Goal: Information Seeking & Learning: Check status

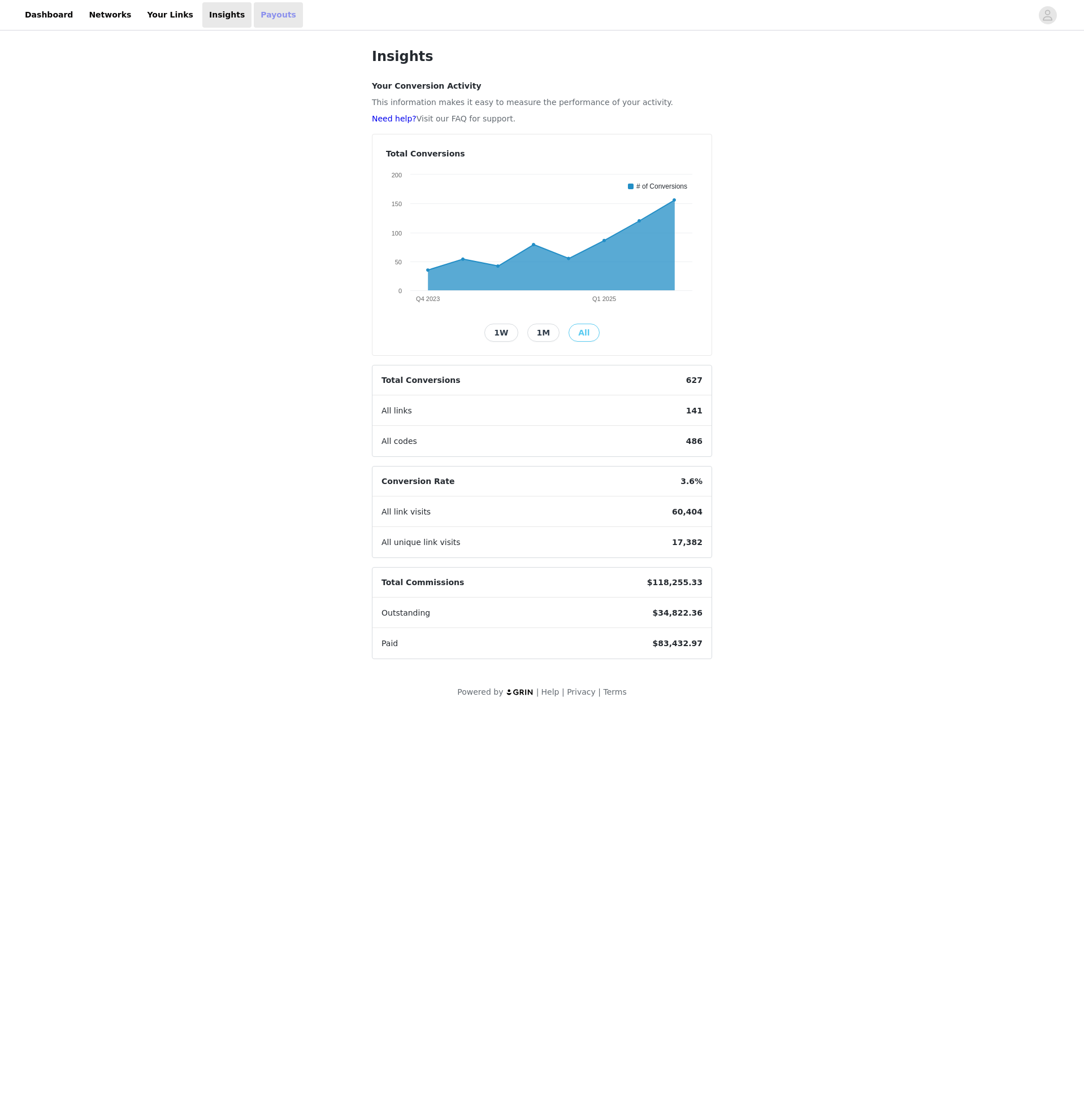
click at [254, 11] on link "Payouts" at bounding box center [278, 15] width 49 height 25
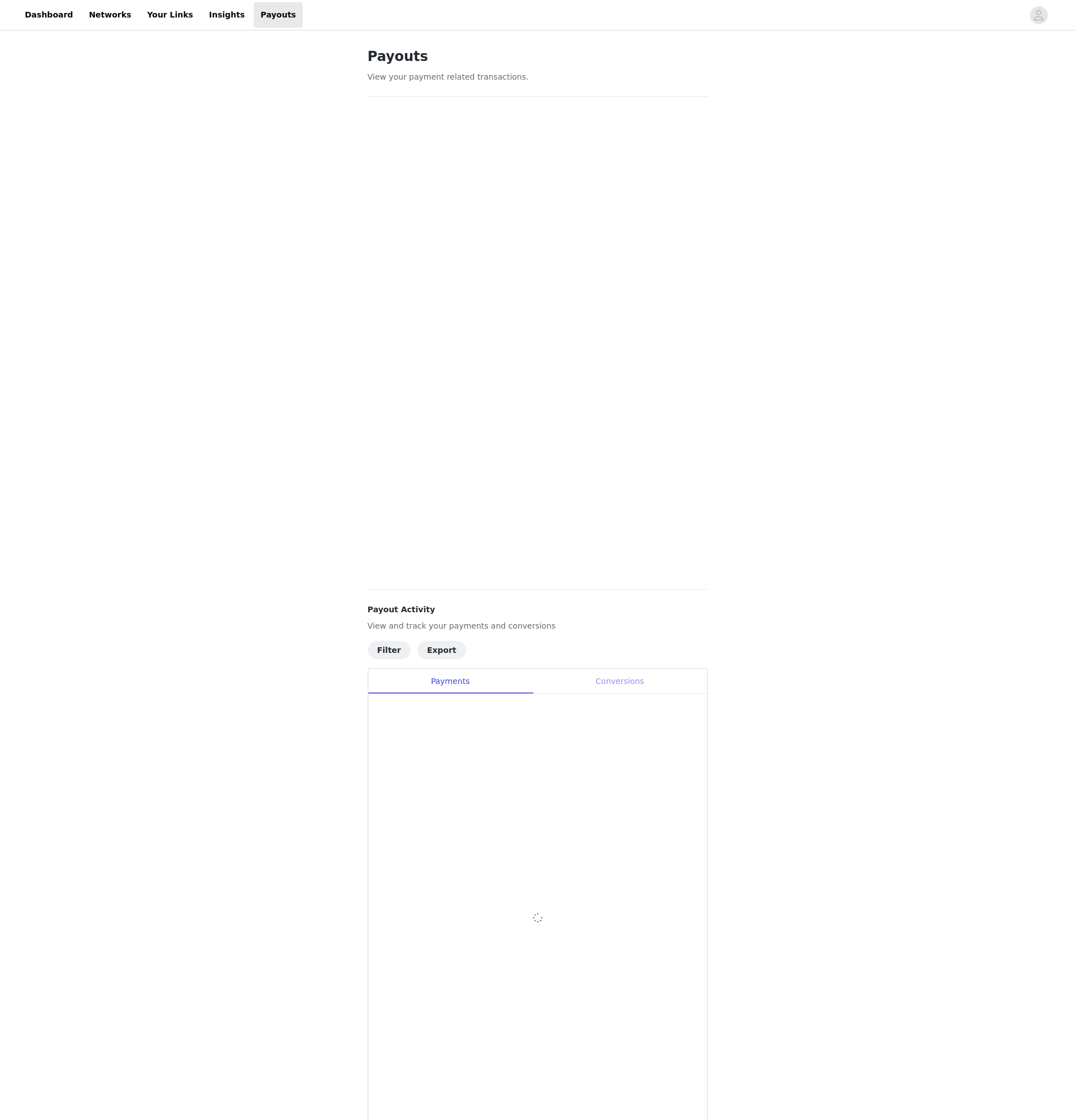
click at [639, 683] on div "Conversions" at bounding box center [620, 681] width 175 height 25
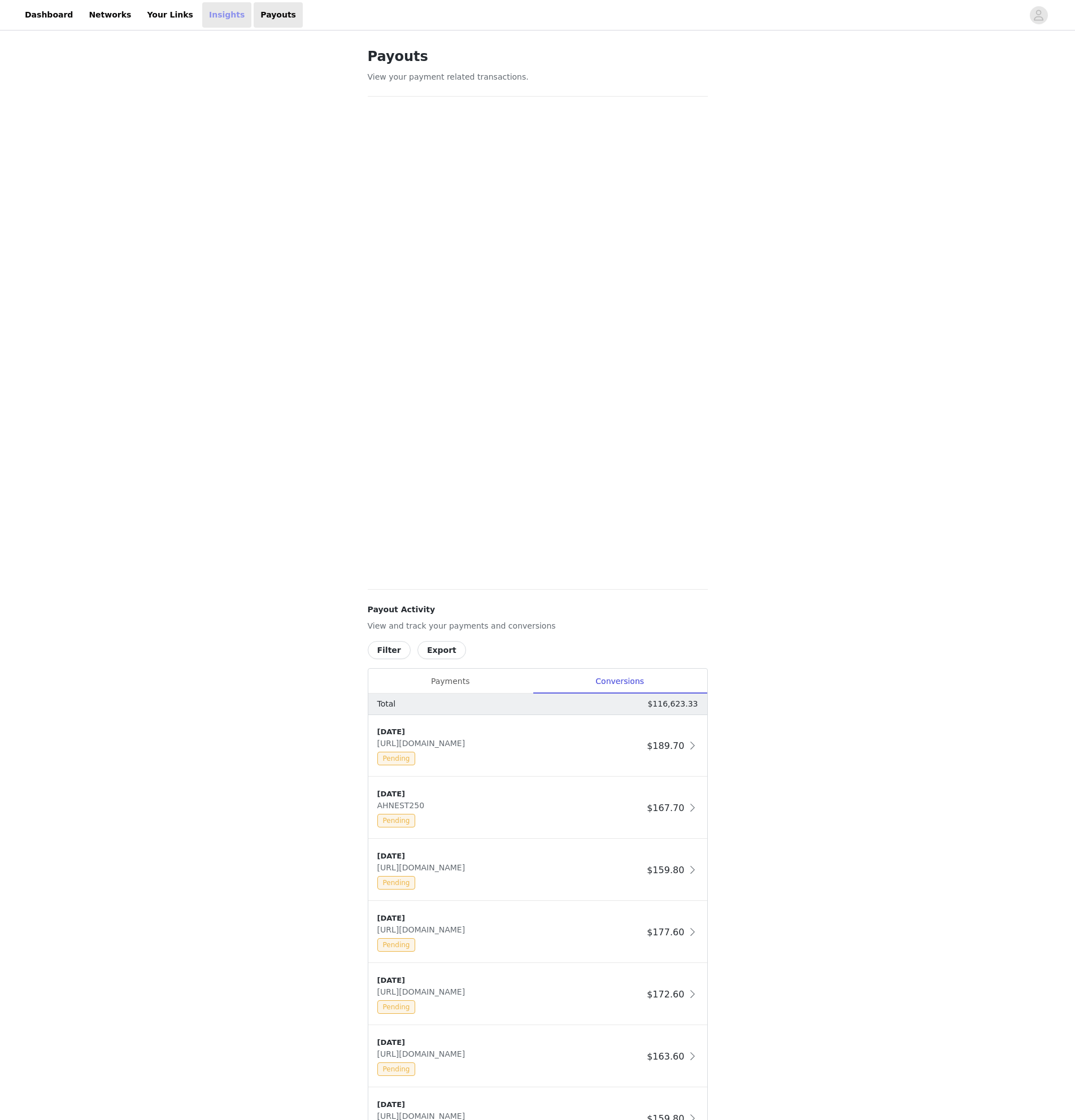
click at [202, 23] on link "Insights" at bounding box center [226, 15] width 49 height 25
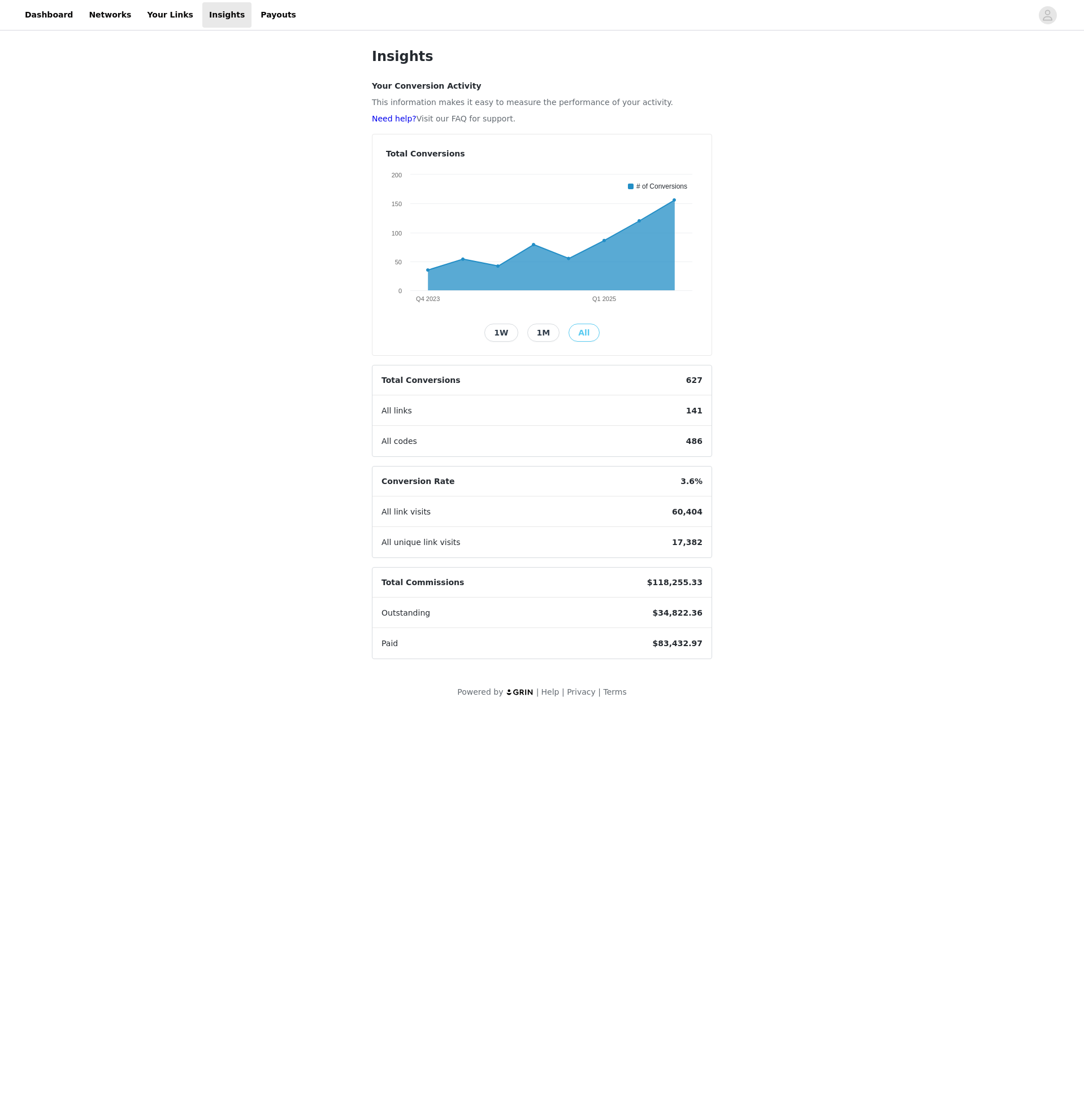
click at [938, 254] on div "Insights Your Conversion Activity This information makes it easy to measure the…" at bounding box center [542, 373] width 1084 height 679
